Goal: Task Accomplishment & Management: Complete application form

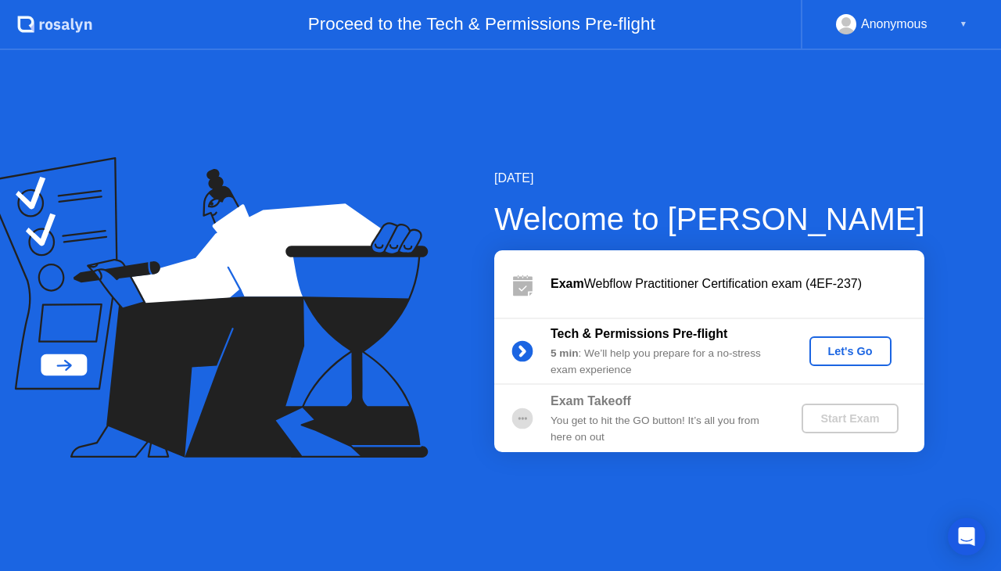
click at [852, 357] on div "Let's Go" at bounding box center [851, 351] width 70 height 13
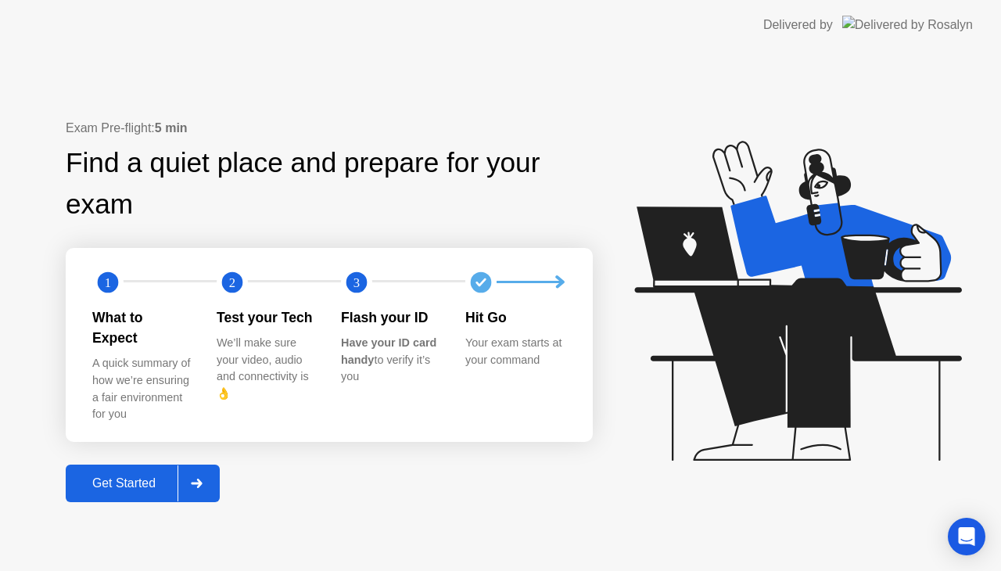
click at [102, 479] on div "Get Started" at bounding box center [123, 483] width 107 height 14
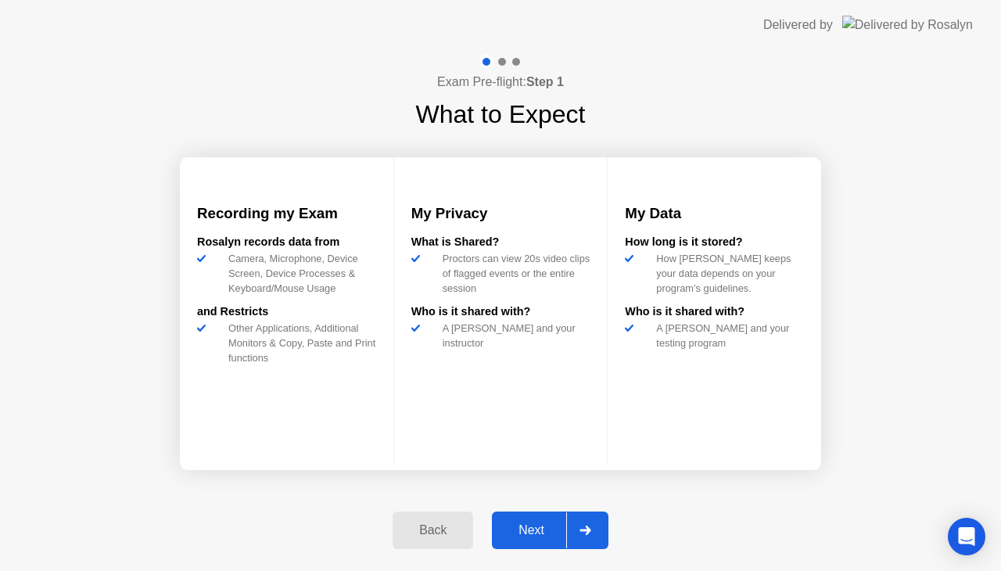
click at [528, 540] on button "Next" at bounding box center [550, 530] width 117 height 38
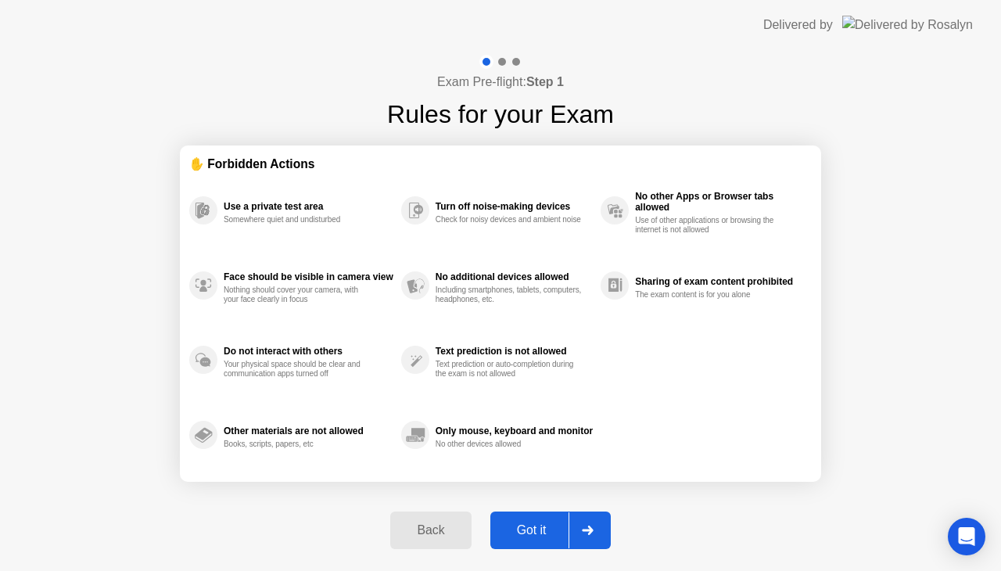
click at [528, 540] on button "Got it" at bounding box center [550, 530] width 120 height 38
select select "**********"
select select "*******"
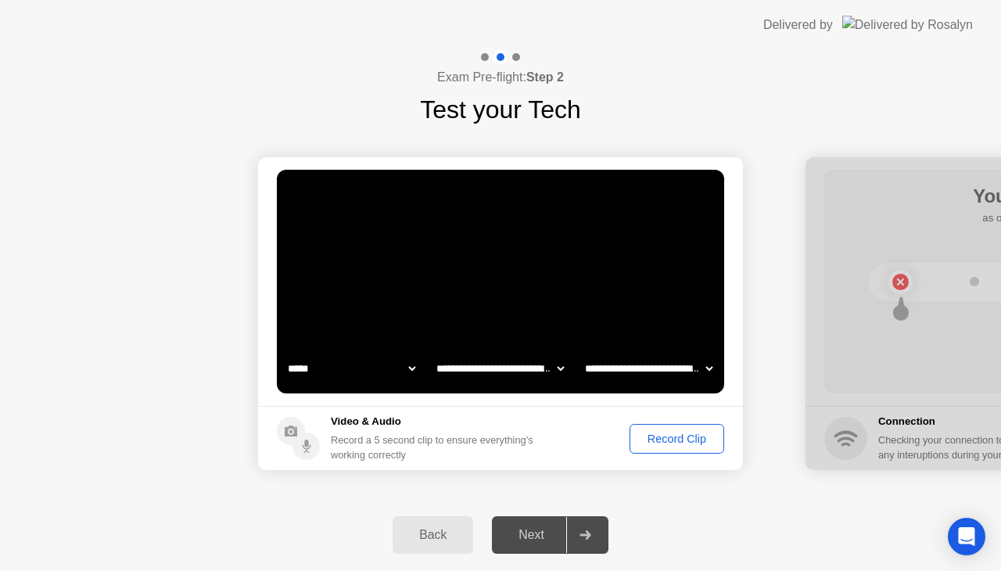
click at [672, 439] on div "Record Clip" at bounding box center [677, 438] width 84 height 13
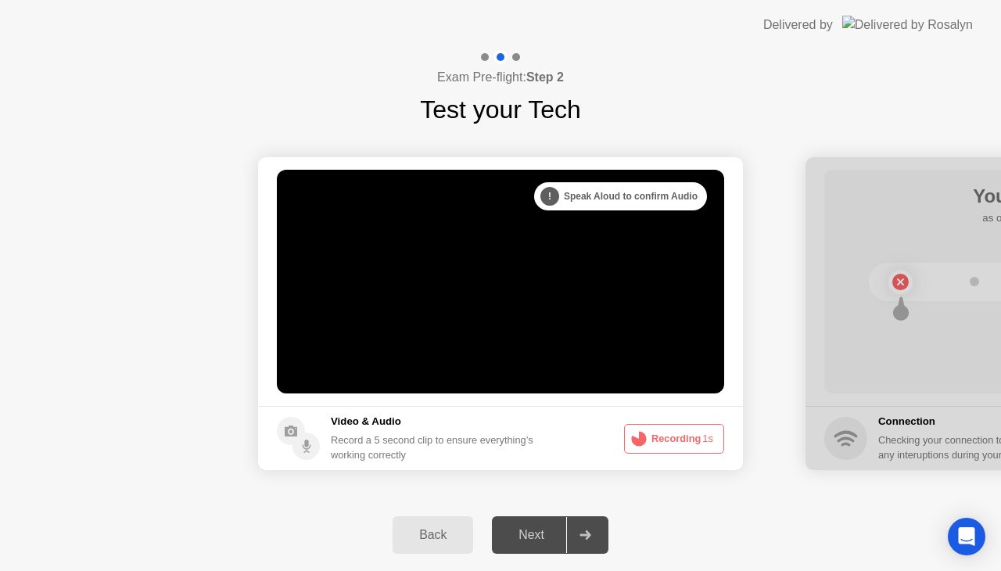
click at [643, 436] on circle at bounding box center [639, 439] width 8 height 8
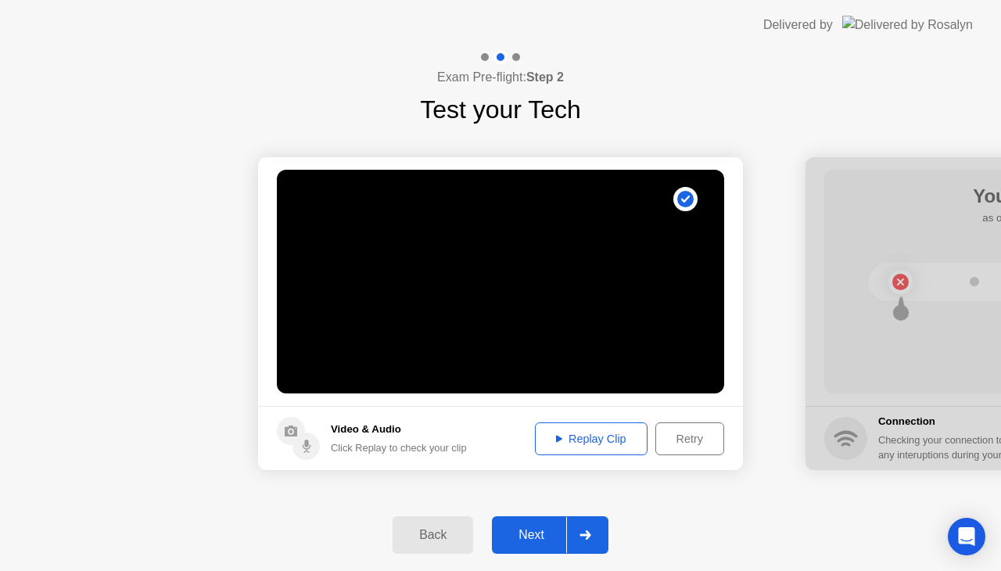
click at [671, 437] on div "Retry" at bounding box center [690, 438] width 58 height 13
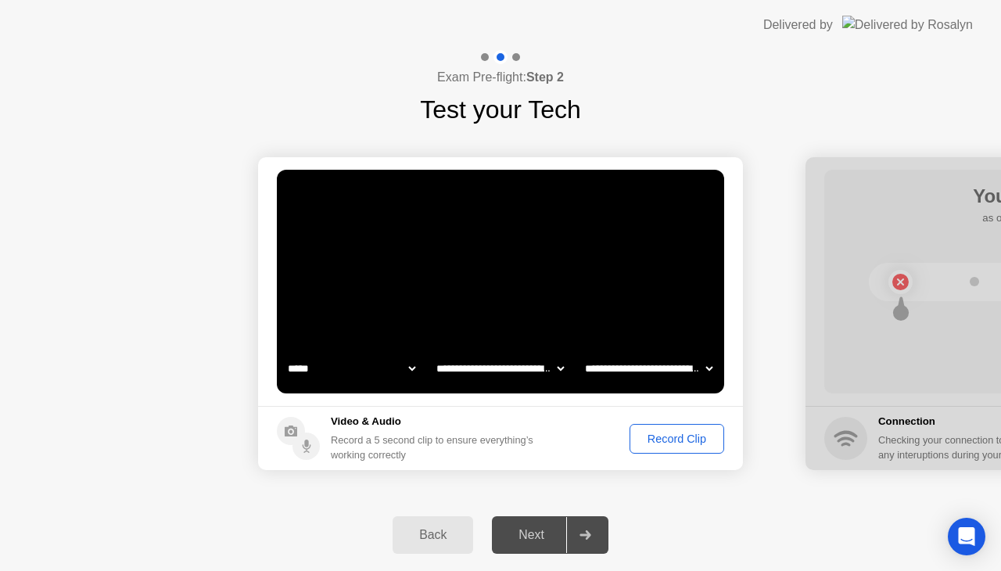
click at [671, 437] on div "Record Clip" at bounding box center [677, 438] width 84 height 13
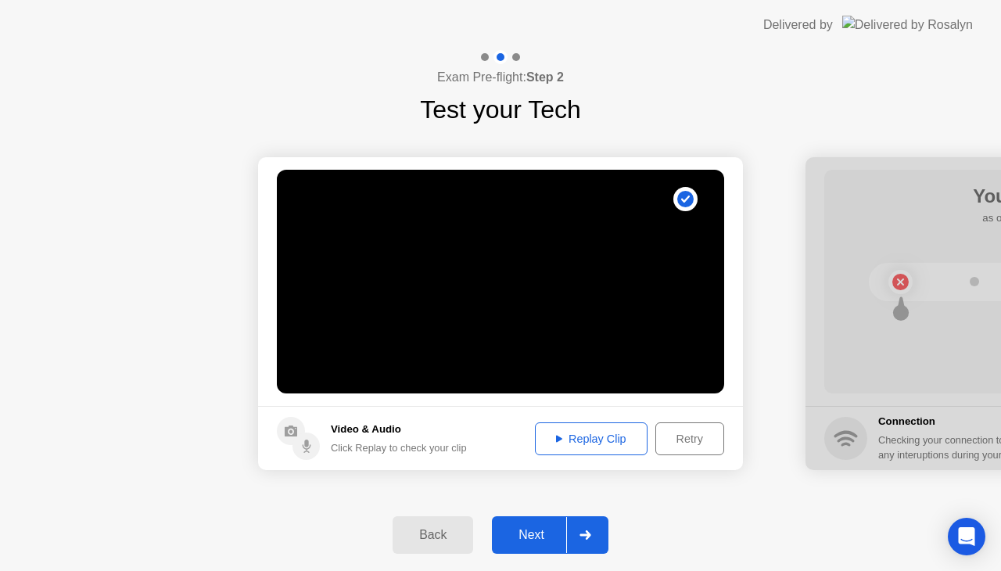
click at [586, 537] on icon at bounding box center [585, 534] width 12 height 9
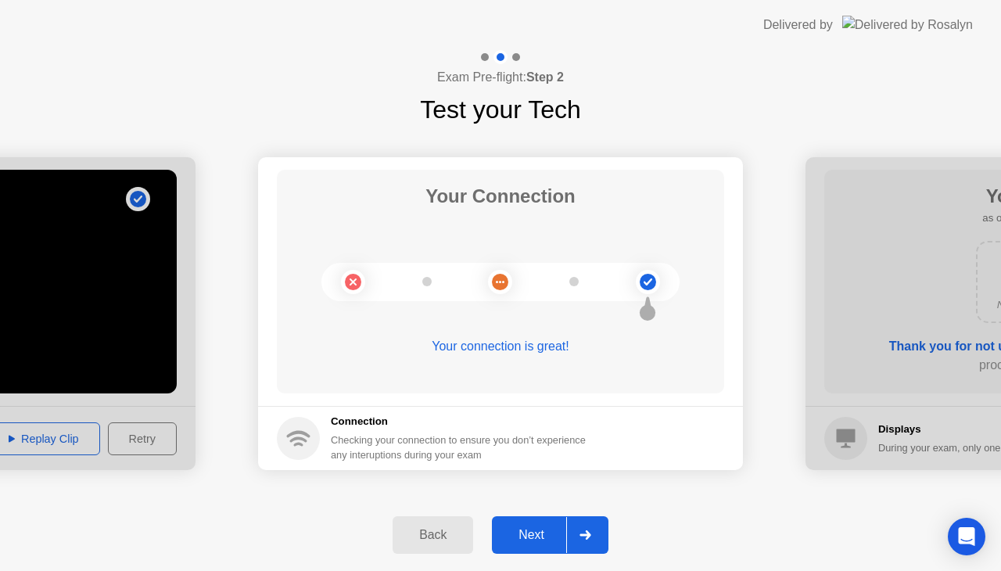
click at [586, 537] on icon at bounding box center [585, 534] width 12 height 9
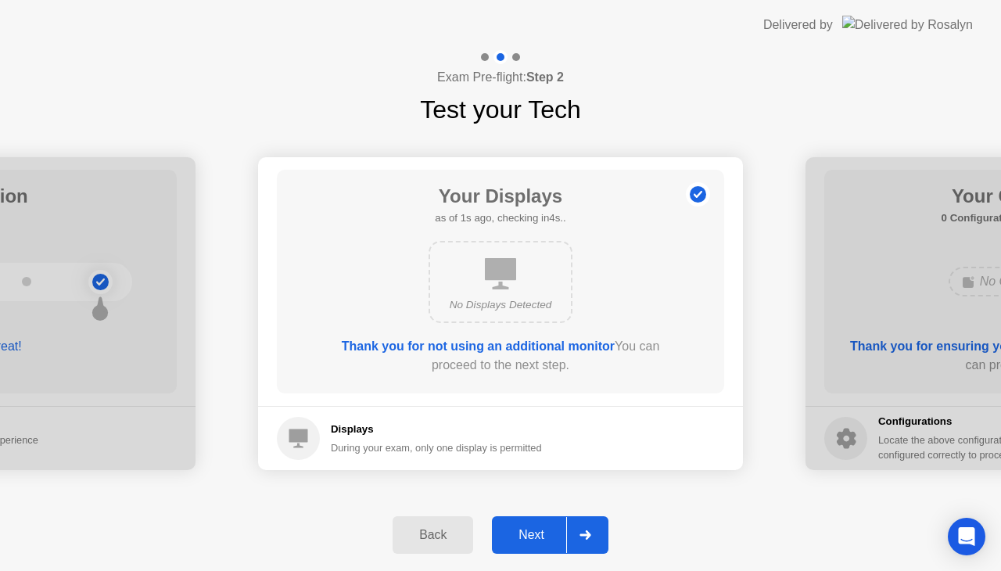
click at [591, 538] on icon at bounding box center [585, 534] width 12 height 9
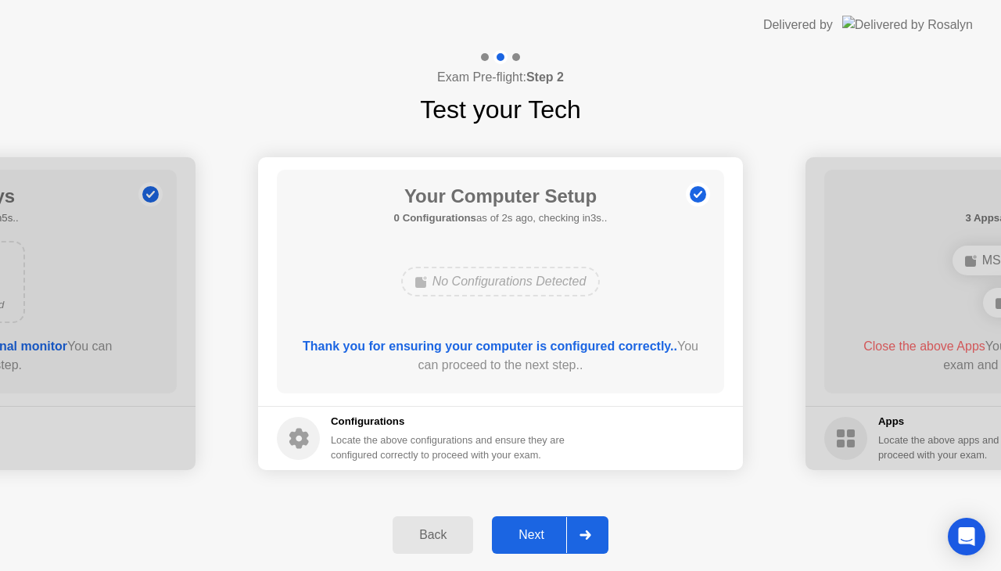
click at [591, 538] on icon at bounding box center [585, 534] width 12 height 9
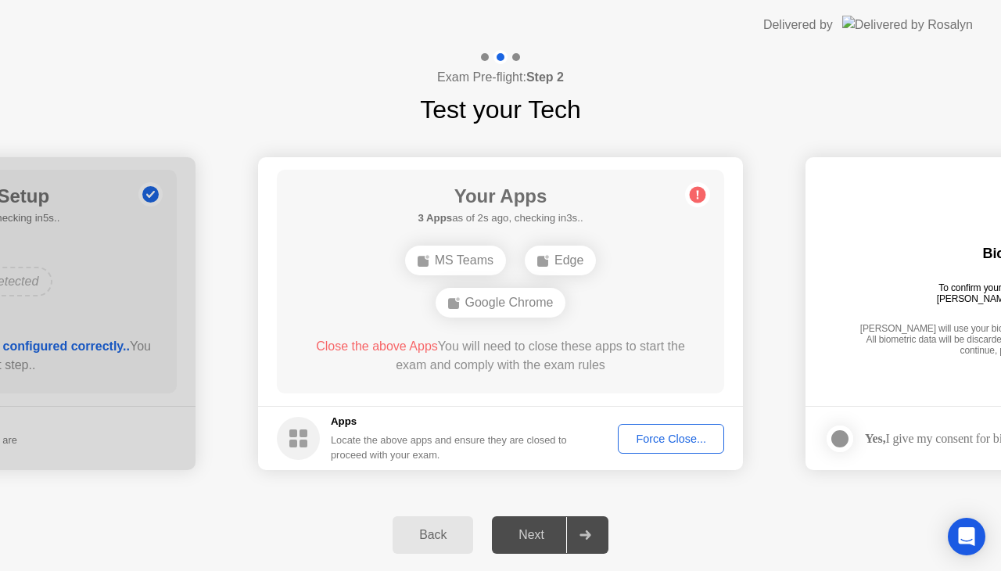
click at [666, 440] on div "Force Close..." at bounding box center [670, 438] width 95 height 13
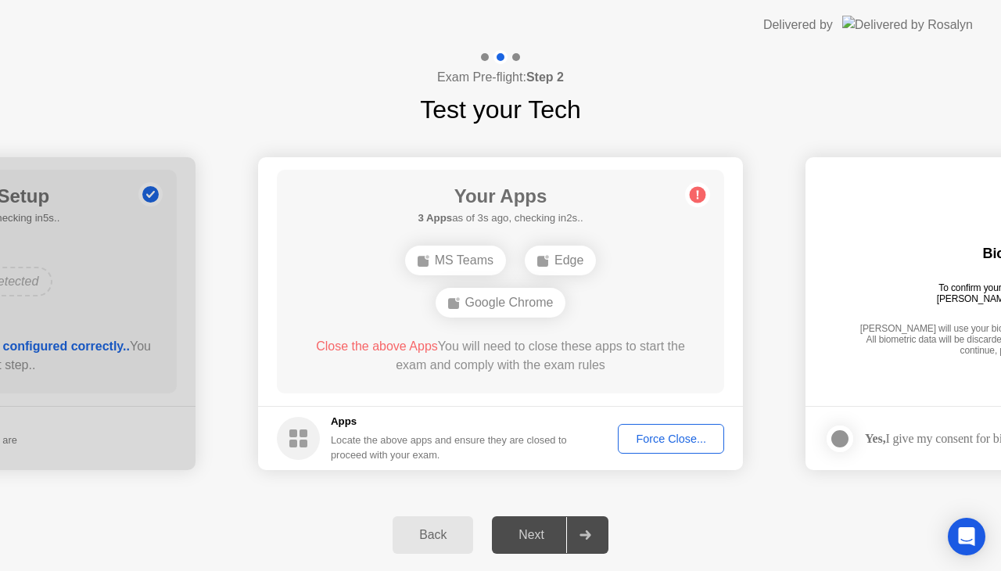
click at [665, 440] on div "Force Close..." at bounding box center [670, 438] width 95 height 13
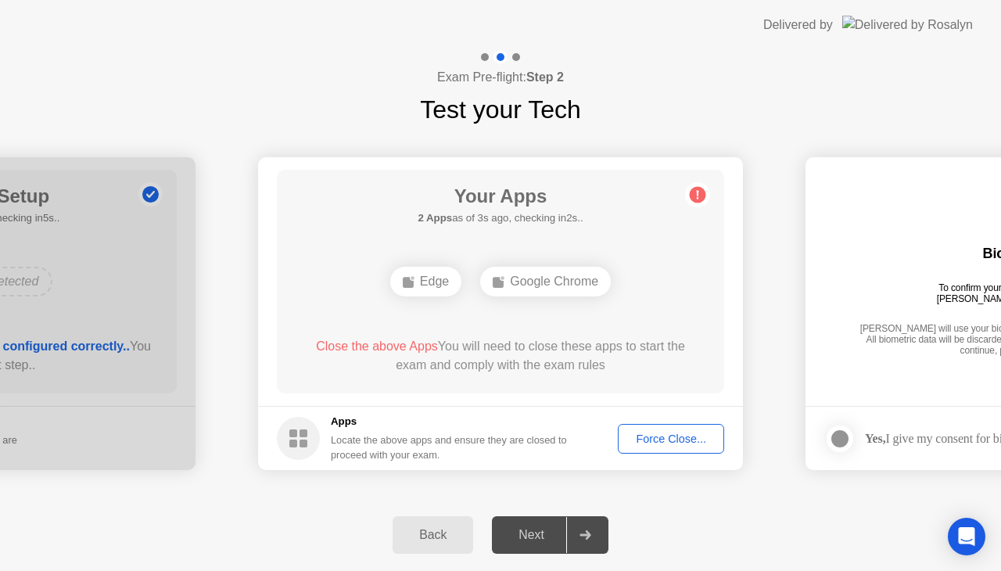
click at [664, 448] on button "Force Close..." at bounding box center [671, 439] width 106 height 30
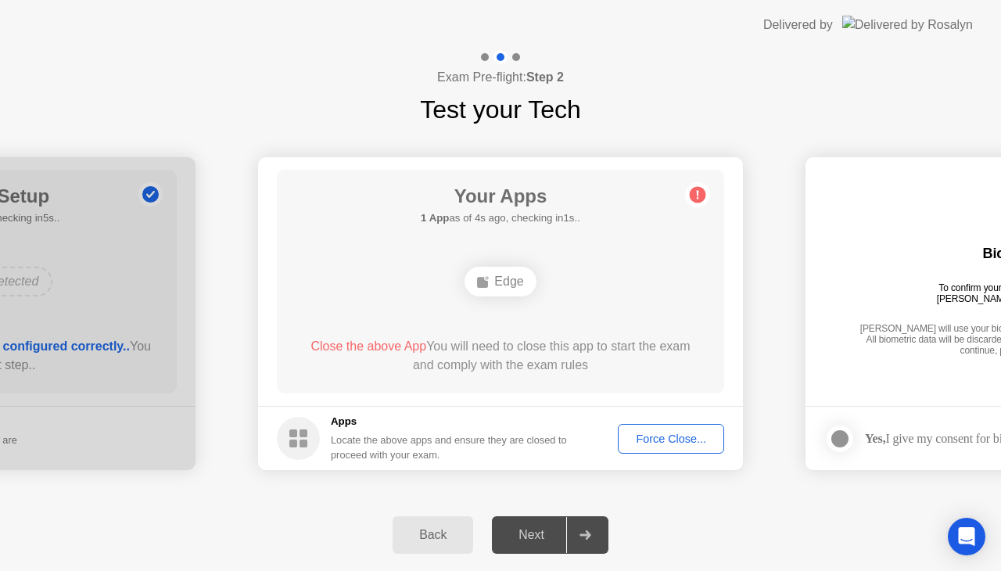
click at [677, 440] on div "Force Close..." at bounding box center [670, 438] width 95 height 13
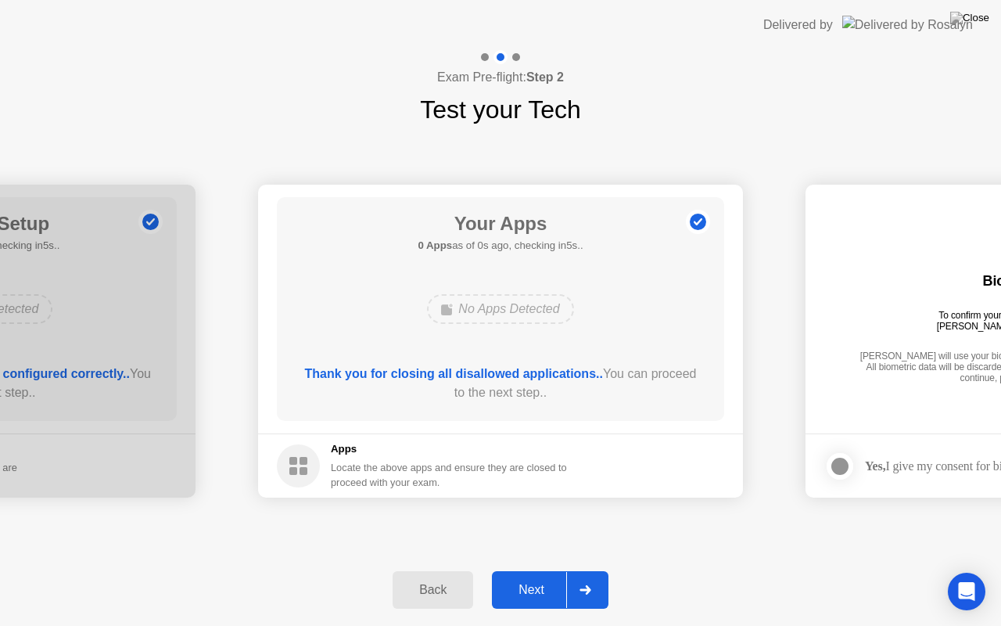
click at [679, 457] on footer "Apps Locate the above apps and ensure they are closed to proceed with your exam." at bounding box center [500, 465] width 485 height 64
click at [522, 570] on div "Next" at bounding box center [532, 590] width 70 height 14
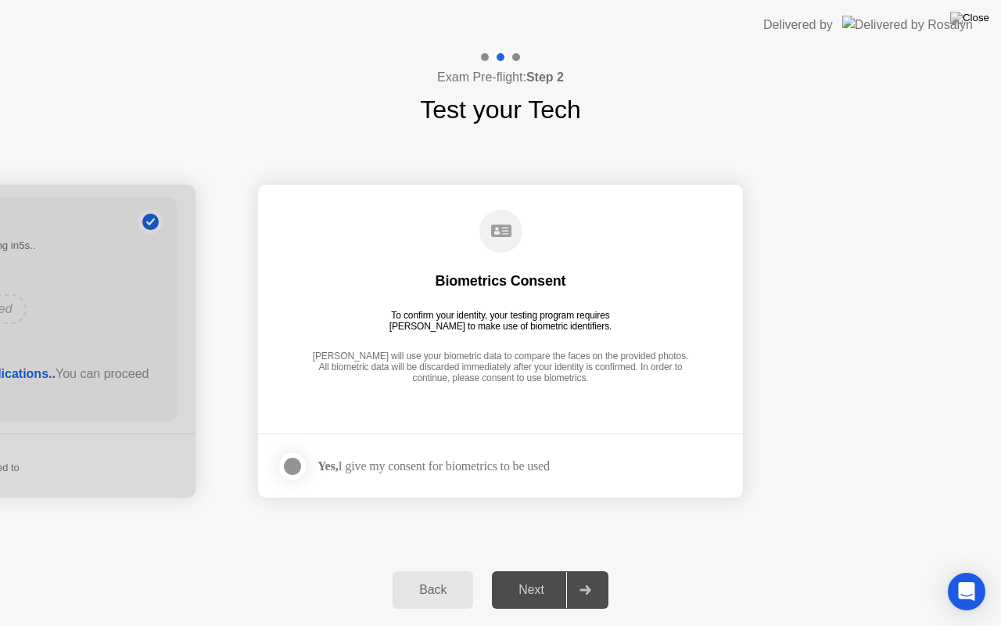
click at [298, 471] on div at bounding box center [292, 466] width 19 height 19
click at [531, 570] on div "Next" at bounding box center [532, 590] width 70 height 14
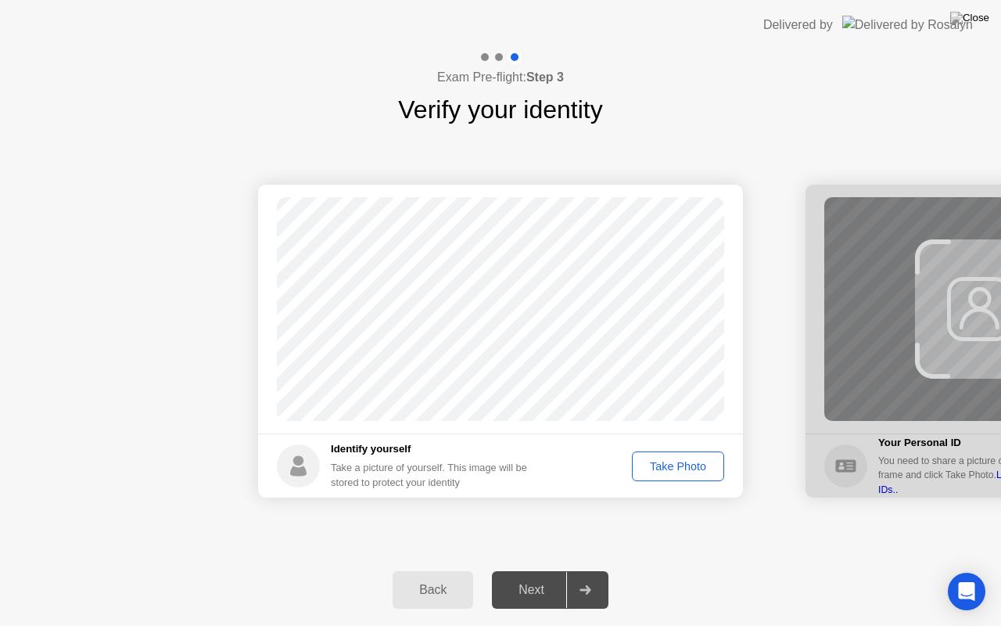
click at [673, 471] on div "Take Photo" at bounding box center [677, 466] width 81 height 13
click at [589, 570] on icon at bounding box center [584, 589] width 11 height 9
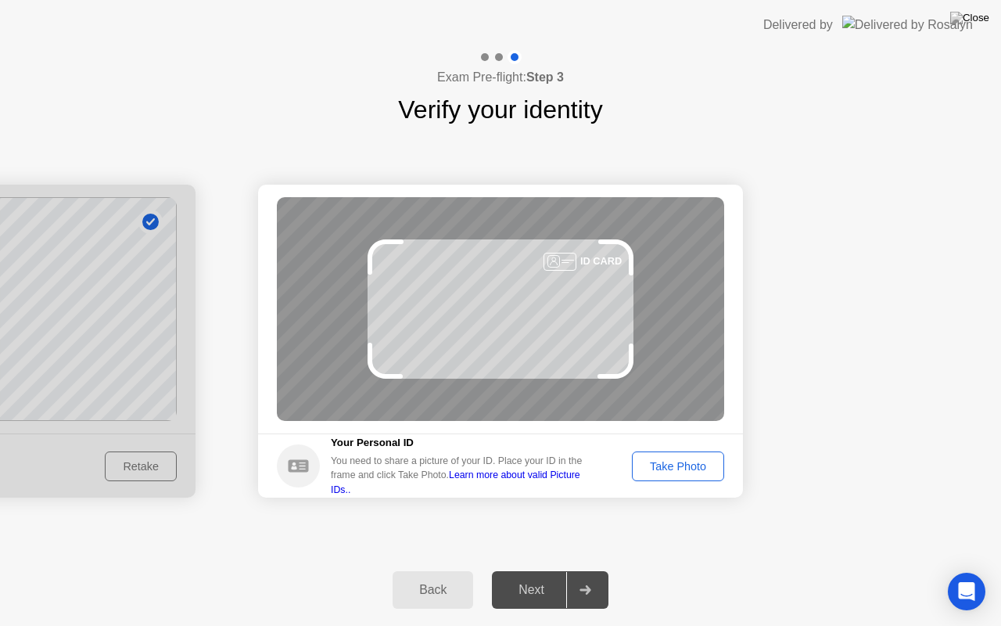
click at [672, 470] on div "Take Photo" at bounding box center [677, 466] width 81 height 13
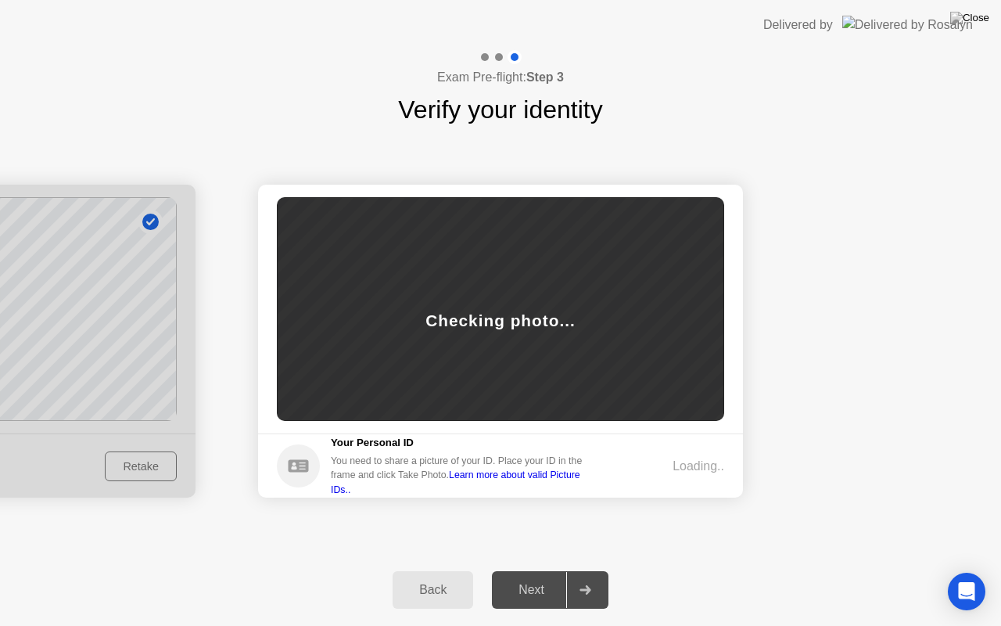
click at [673, 470] on div "Loading.." at bounding box center [699, 466] width 52 height 19
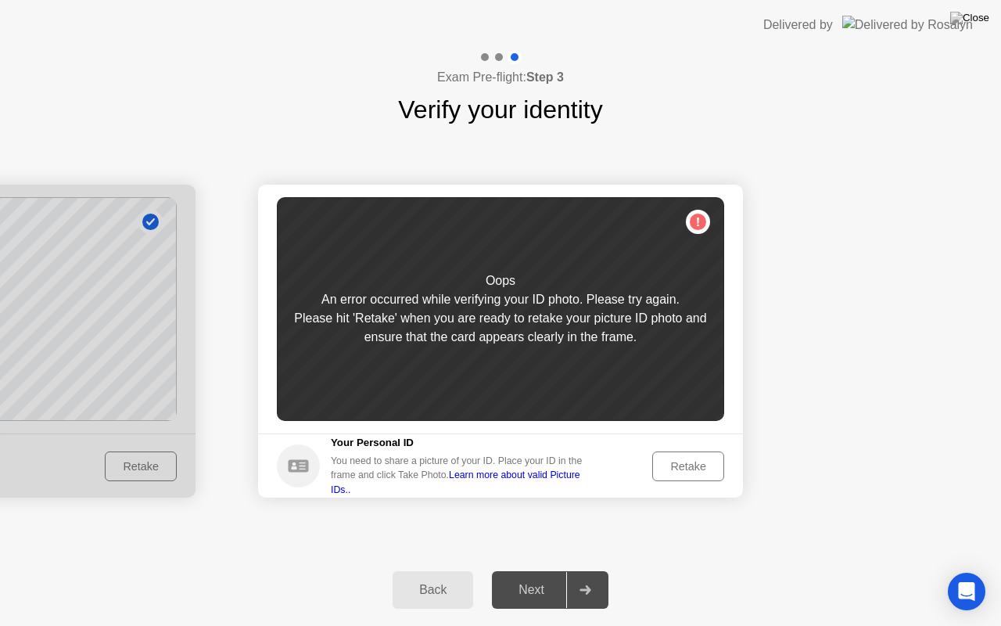
click at [672, 470] on div "Retake" at bounding box center [688, 466] width 61 height 13
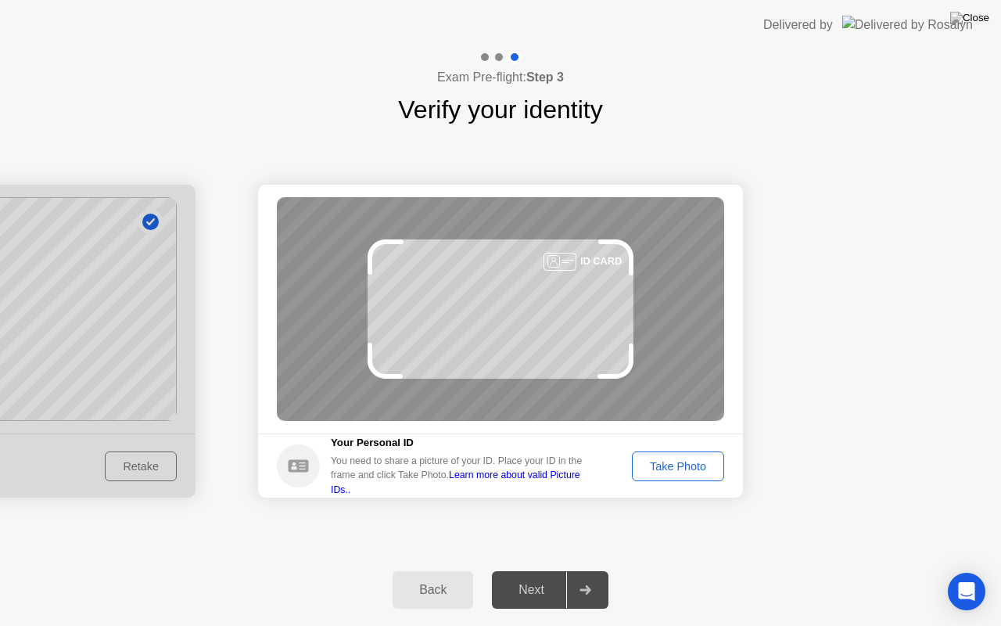
click at [672, 470] on div "Take Photo" at bounding box center [677, 466] width 81 height 13
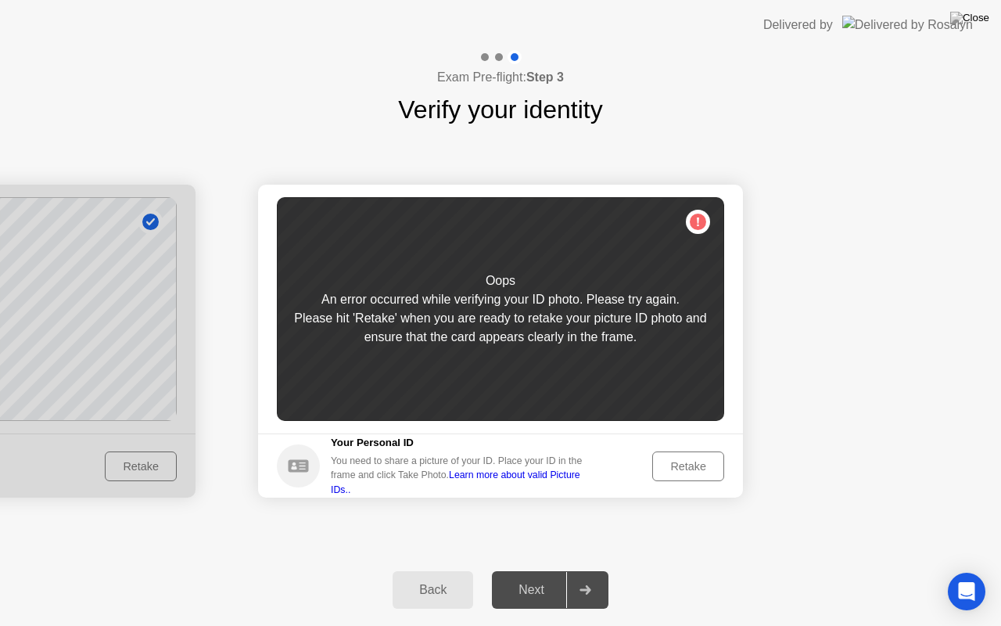
click at [672, 470] on div "Retake" at bounding box center [688, 466] width 61 height 13
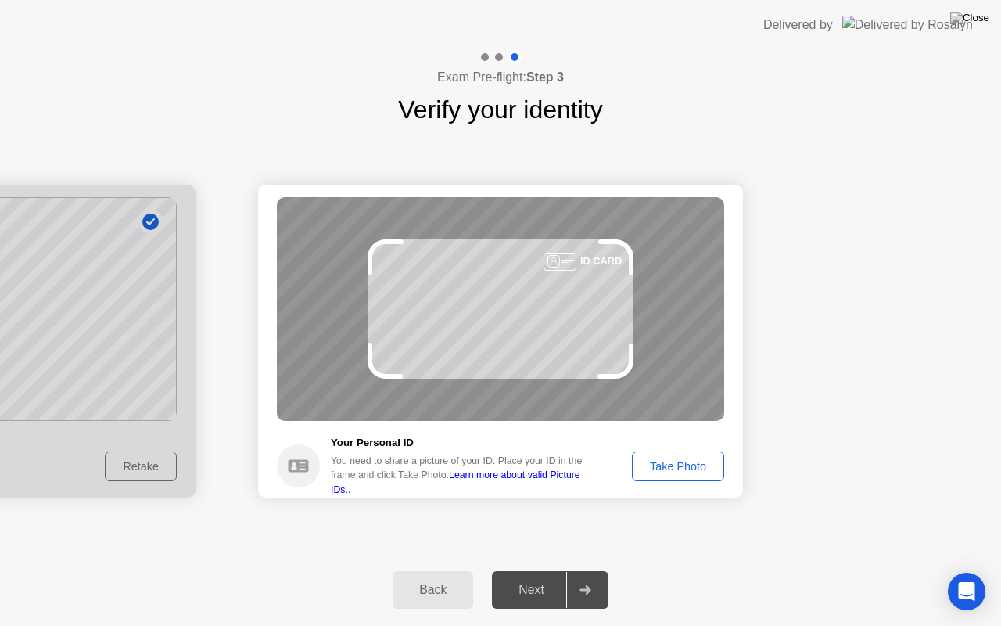
click at [579, 484] on link "Learn more about valid Picture IDs.." at bounding box center [455, 481] width 249 height 25
click at [686, 464] on div "Take Photo" at bounding box center [677, 466] width 81 height 13
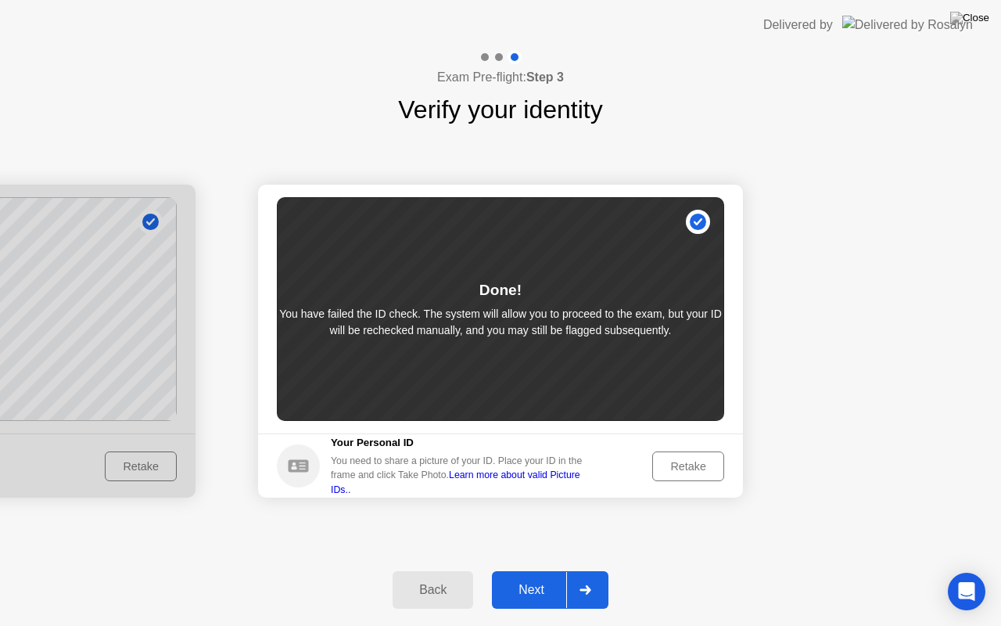
click at [537, 570] on div "Next" at bounding box center [532, 590] width 70 height 14
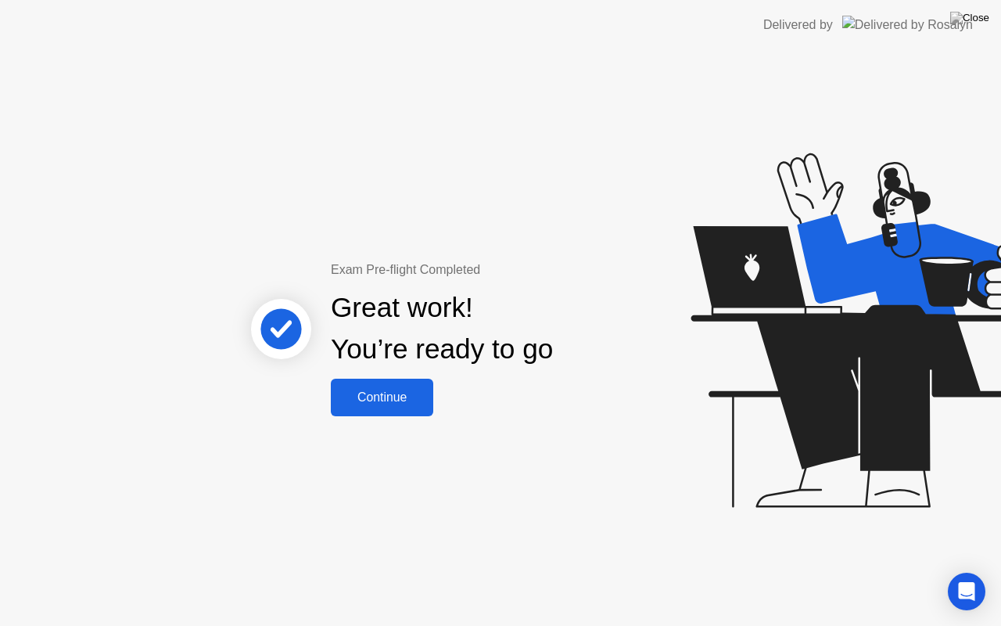
click at [401, 382] on button "Continue" at bounding box center [382, 398] width 102 height 38
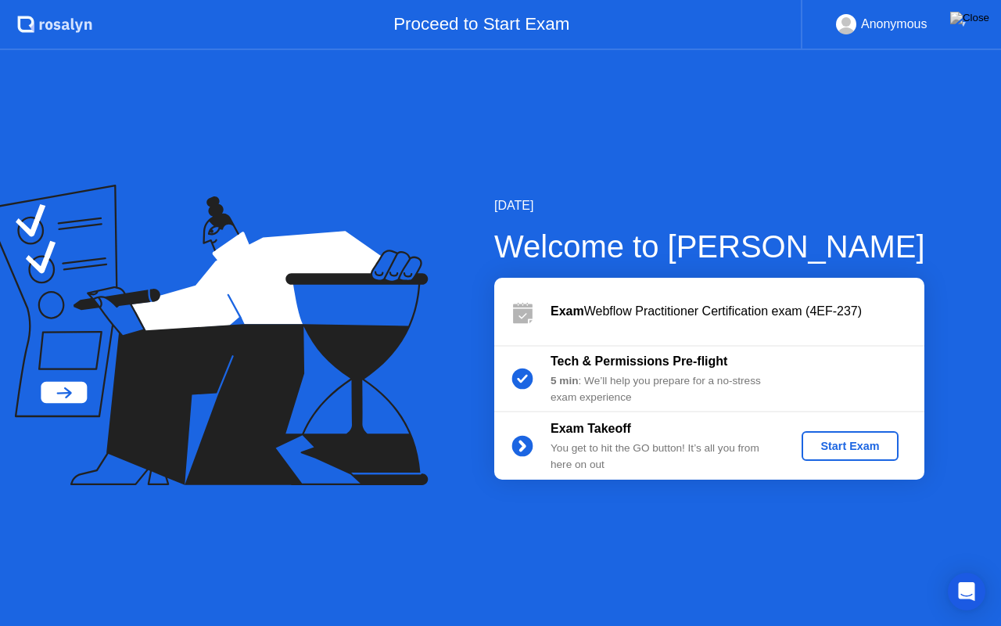
click at [873, 441] on div "Start Exam" at bounding box center [850, 446] width 84 height 13
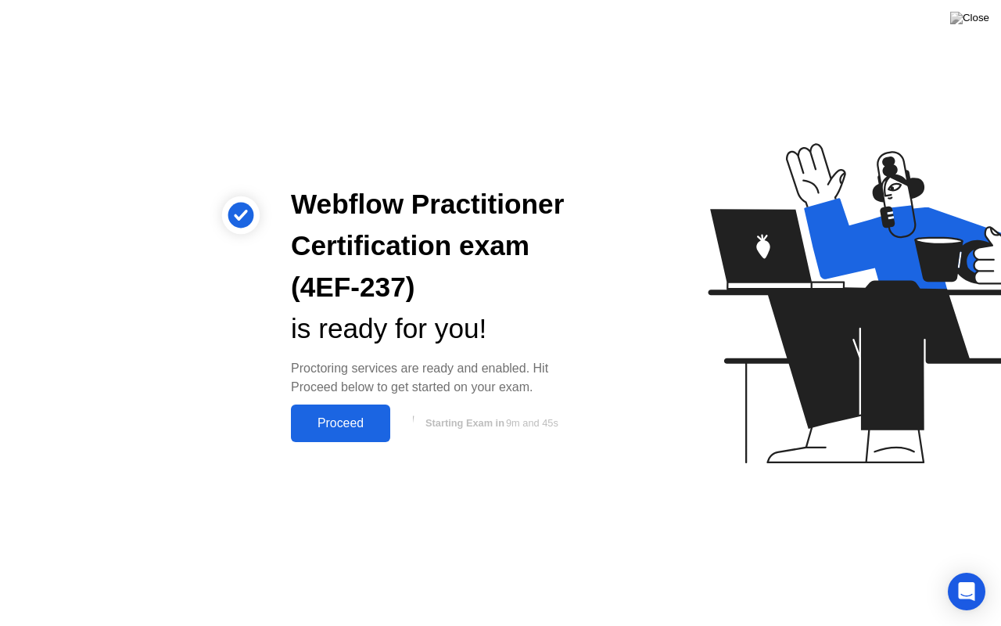
click at [343, 422] on div "Proceed" at bounding box center [341, 423] width 90 height 14
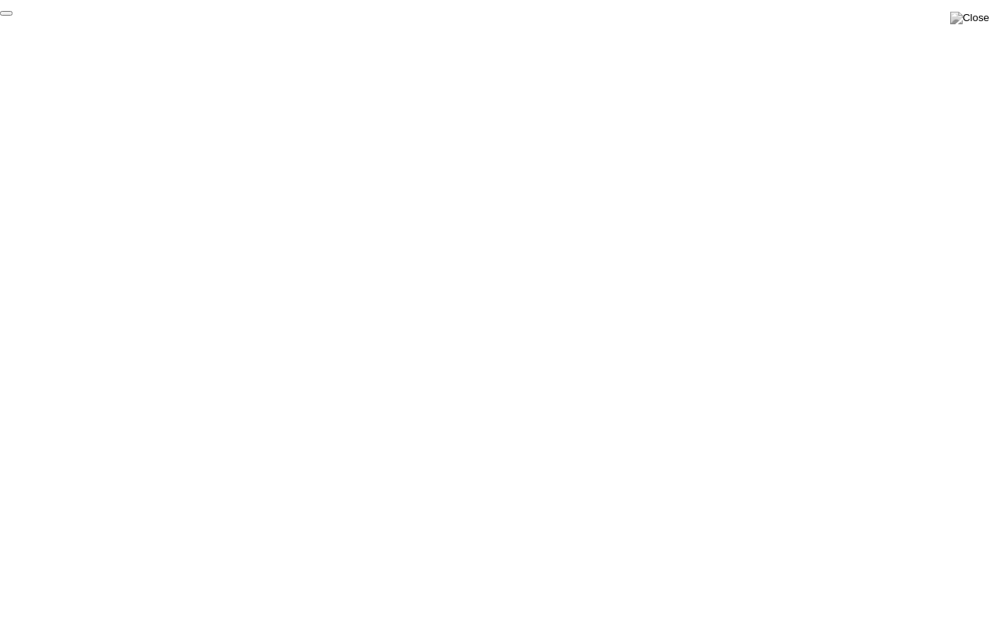
click at [13, 16] on button "End Proctoring Session" at bounding box center [6, 13] width 13 height 5
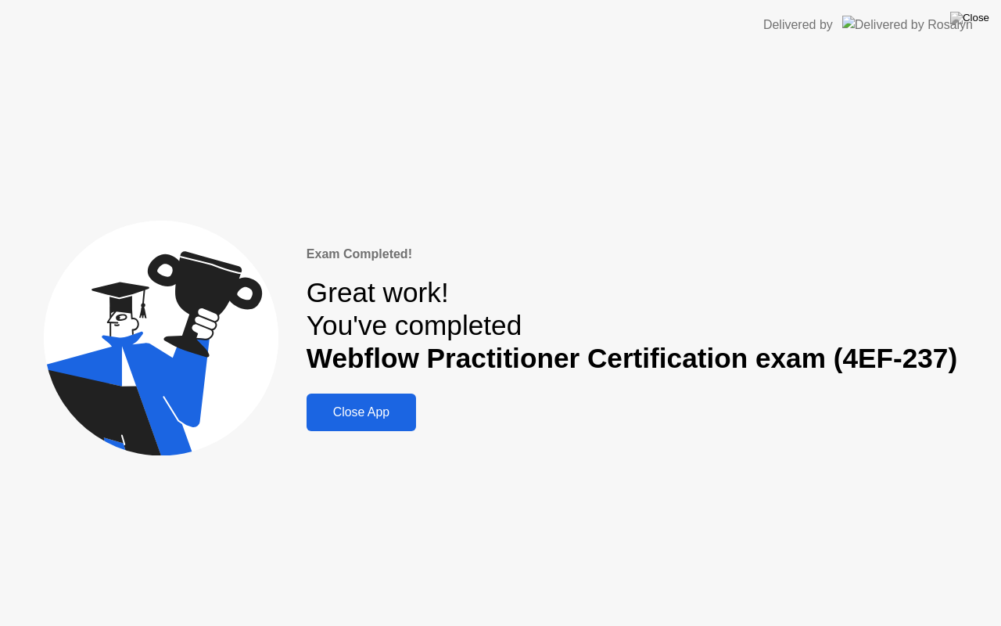
click at [371, 414] on div "Close App" at bounding box center [361, 412] width 100 height 14
